Goal: Navigation & Orientation: Find specific page/section

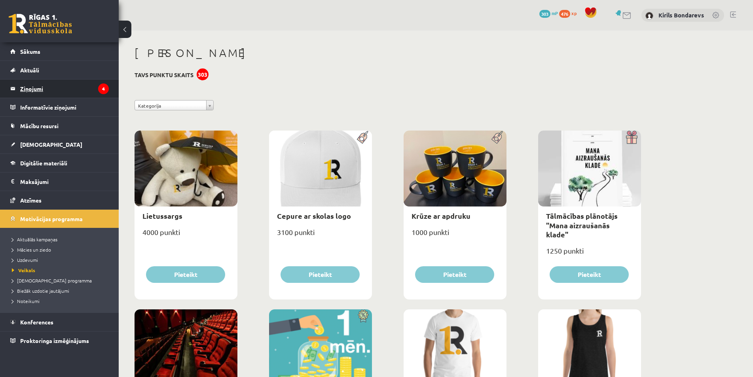
click at [58, 84] on legend "Ziņojumi 4" at bounding box center [64, 89] width 89 height 18
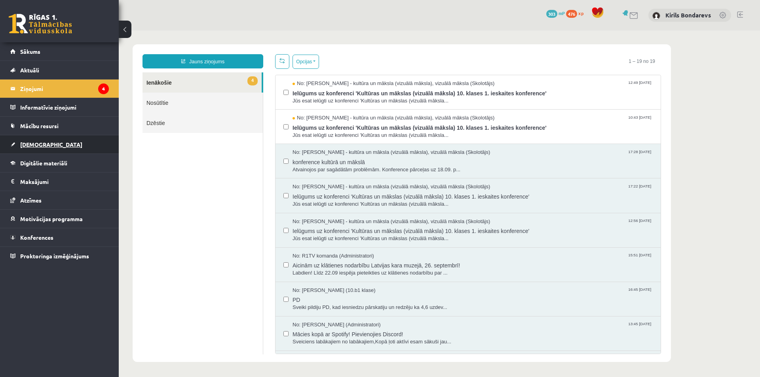
click at [46, 147] on link "[DEMOGRAPHIC_DATA]" at bounding box center [59, 144] width 99 height 18
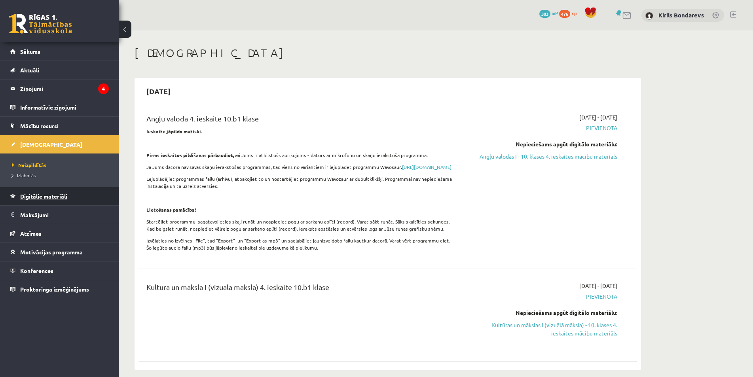
click at [52, 196] on span "Digitālie materiāli" at bounding box center [43, 196] width 47 height 7
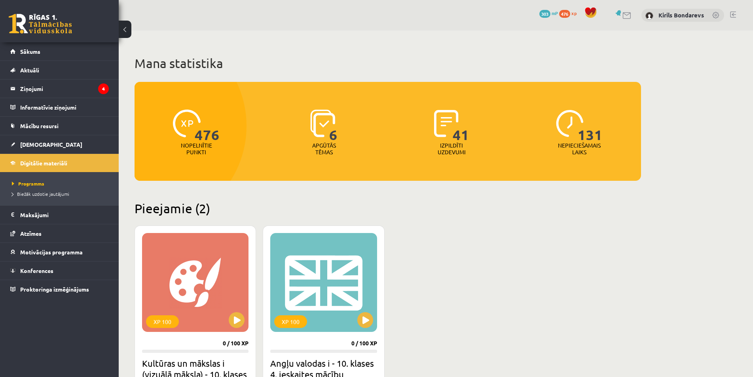
scroll to position [119, 0]
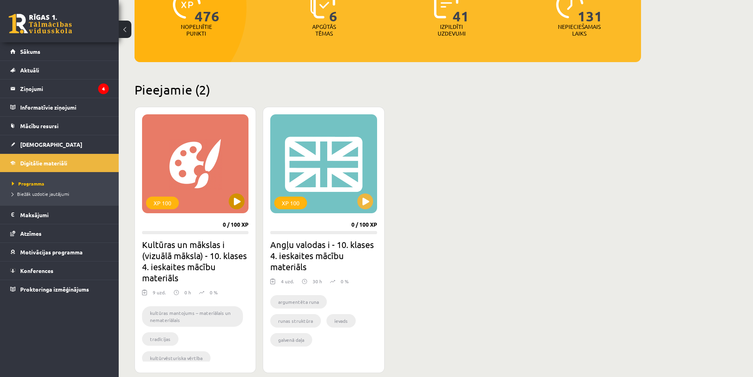
click at [206, 155] on div "XP 100" at bounding box center [195, 163] width 107 height 99
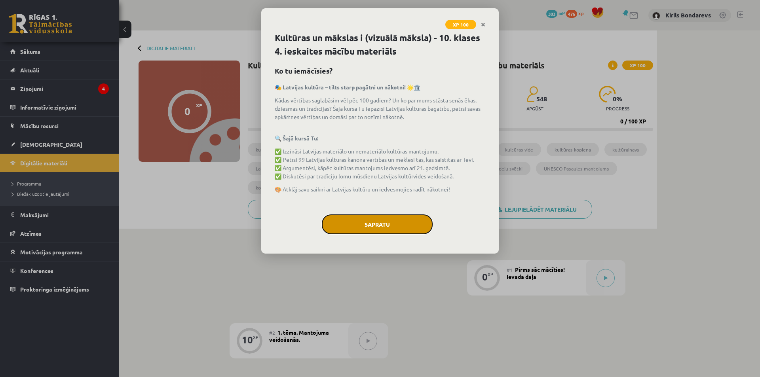
click at [369, 220] on button "Sapratu" at bounding box center [377, 225] width 111 height 20
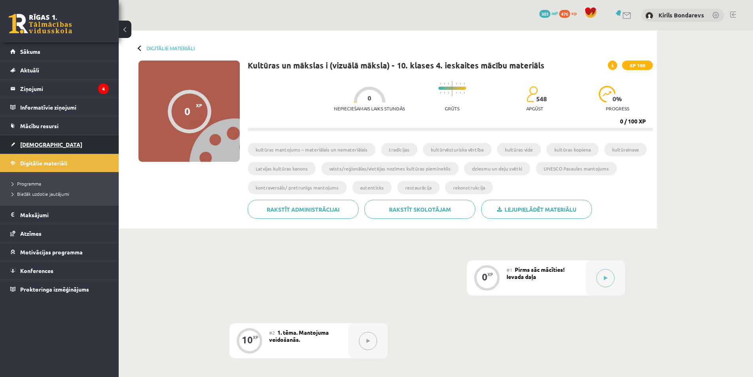
click at [42, 149] on link "[DEMOGRAPHIC_DATA]" at bounding box center [59, 144] width 99 height 18
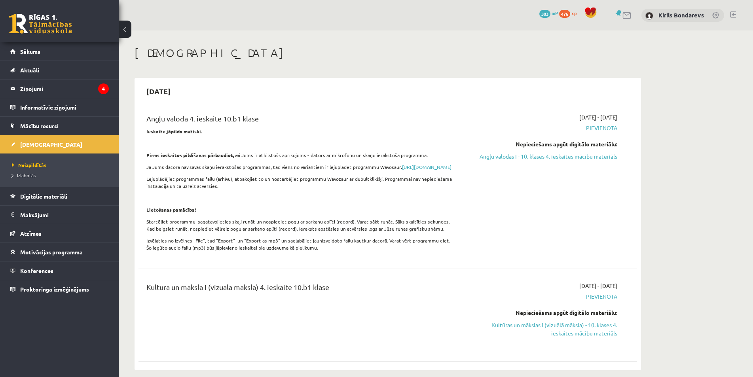
scroll to position [158, 0]
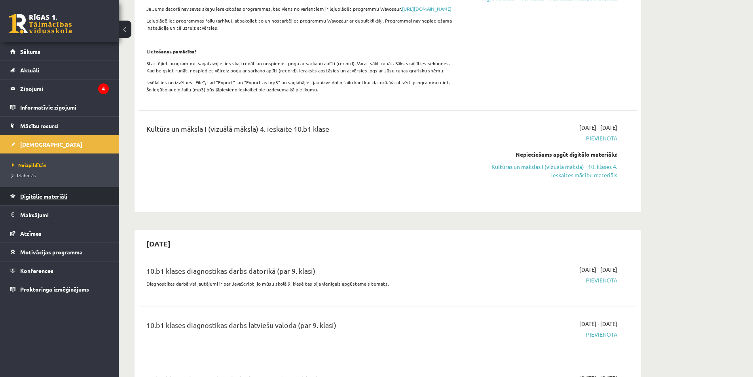
click at [30, 196] on span "Digitālie materiāli" at bounding box center [43, 196] width 47 height 7
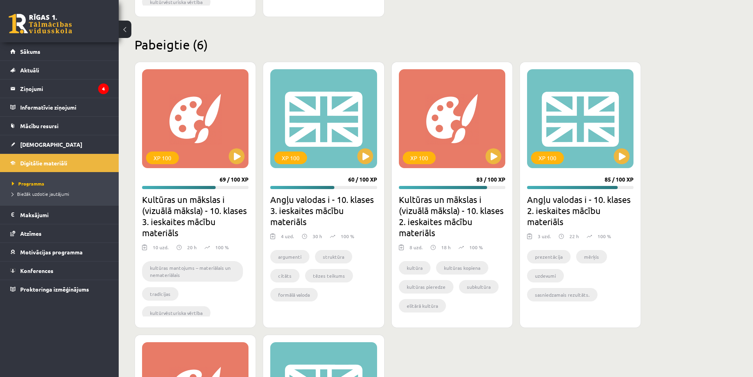
scroll to position [594, 0]
